Goal: Information Seeking & Learning: Find specific fact

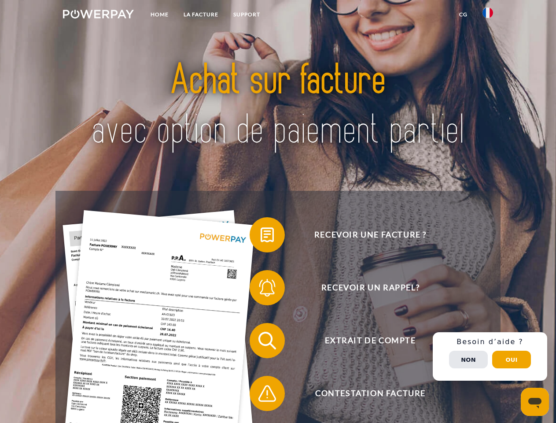
click at [98, 15] on img at bounding box center [98, 14] width 71 height 9
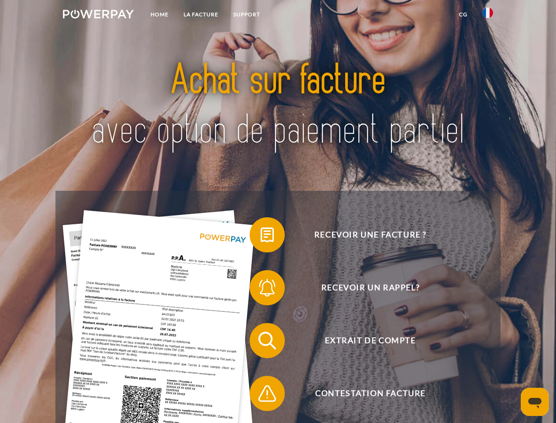
click at [488, 15] on img at bounding box center [488, 12] width 11 height 11
click at [463, 15] on link "CG" at bounding box center [463, 15] width 23 height 16
click at [261, 237] on span at bounding box center [254, 235] width 44 height 44
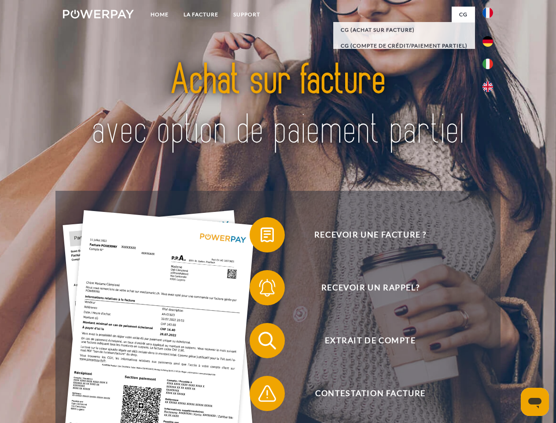
click at [261, 289] on span at bounding box center [254, 288] width 44 height 44
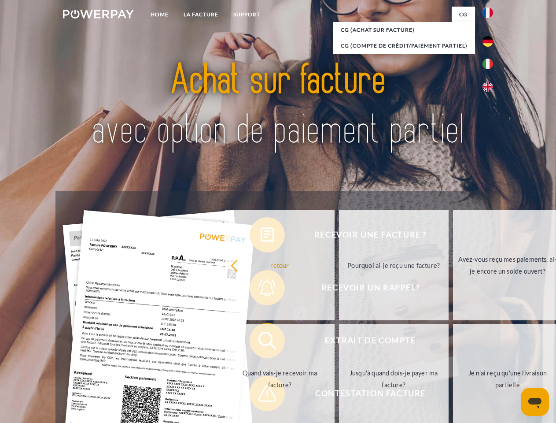
click at [339, 342] on link "Jusqu'à quand dois-je payer ma facture?" at bounding box center [394, 379] width 110 height 110
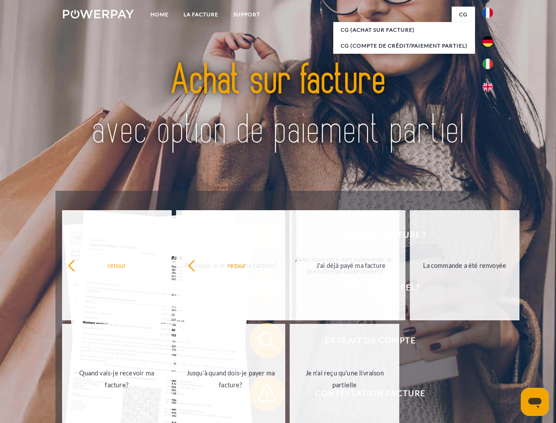
click at [261, 395] on span at bounding box center [254, 393] width 44 height 44
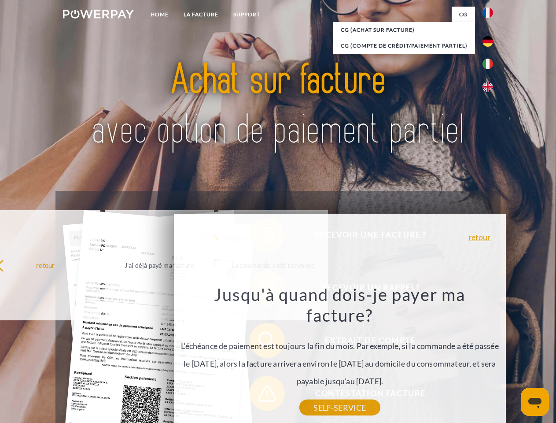
click at [490, 356] on div "Recevoir une facture ? Recevoir un rappel? Extrait de compte retour" at bounding box center [278, 367] width 445 height 352
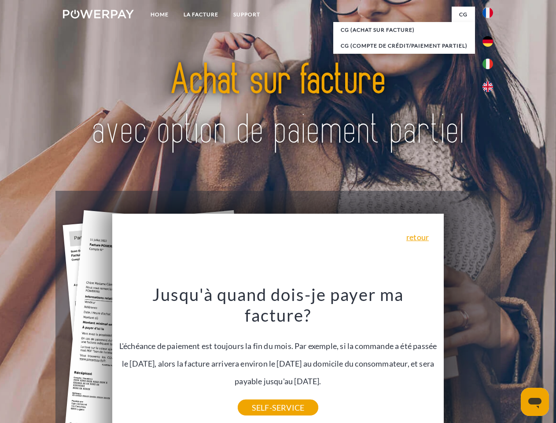
click at [469, 358] on span "Extrait de compte" at bounding box center [371, 340] width 216 height 35
click at [512, 359] on header "Home LA FACTURE Support" at bounding box center [278, 304] width 556 height 608
